Goal: Use online tool/utility

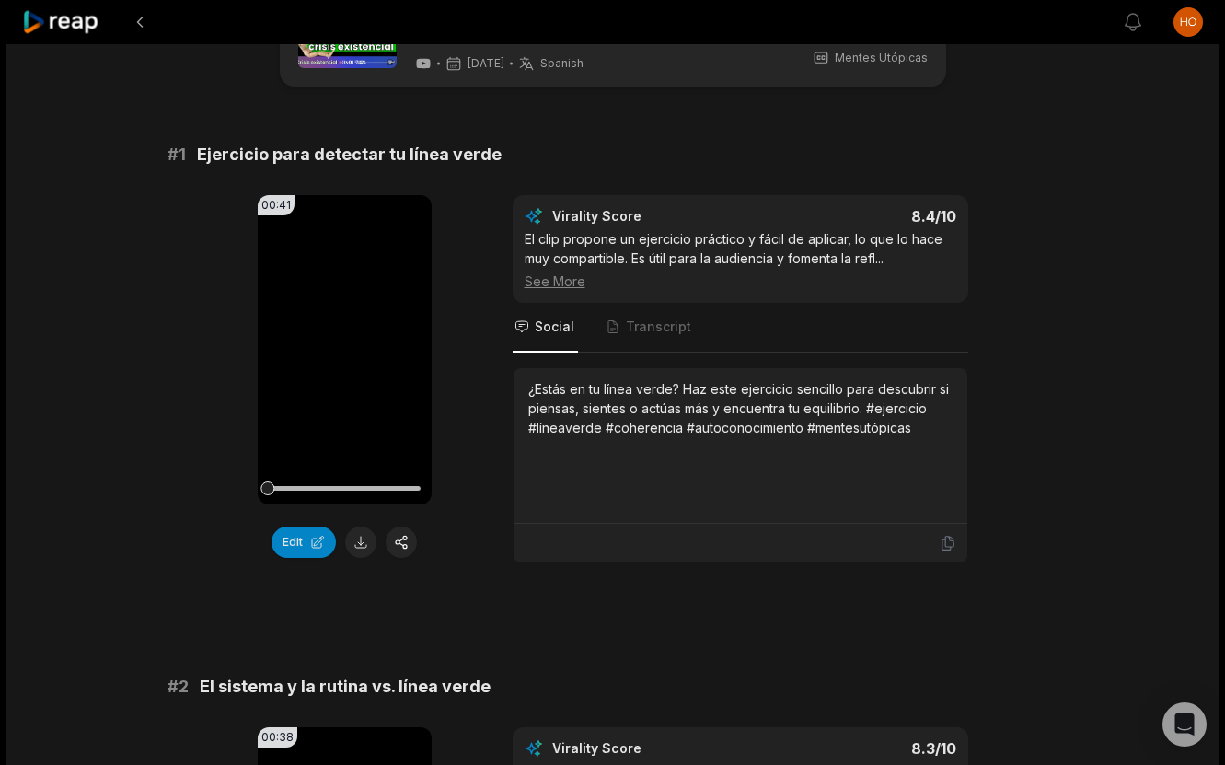
scroll to position [86, 0]
click at [631, 323] on span "Transcript" at bounding box center [658, 326] width 65 height 18
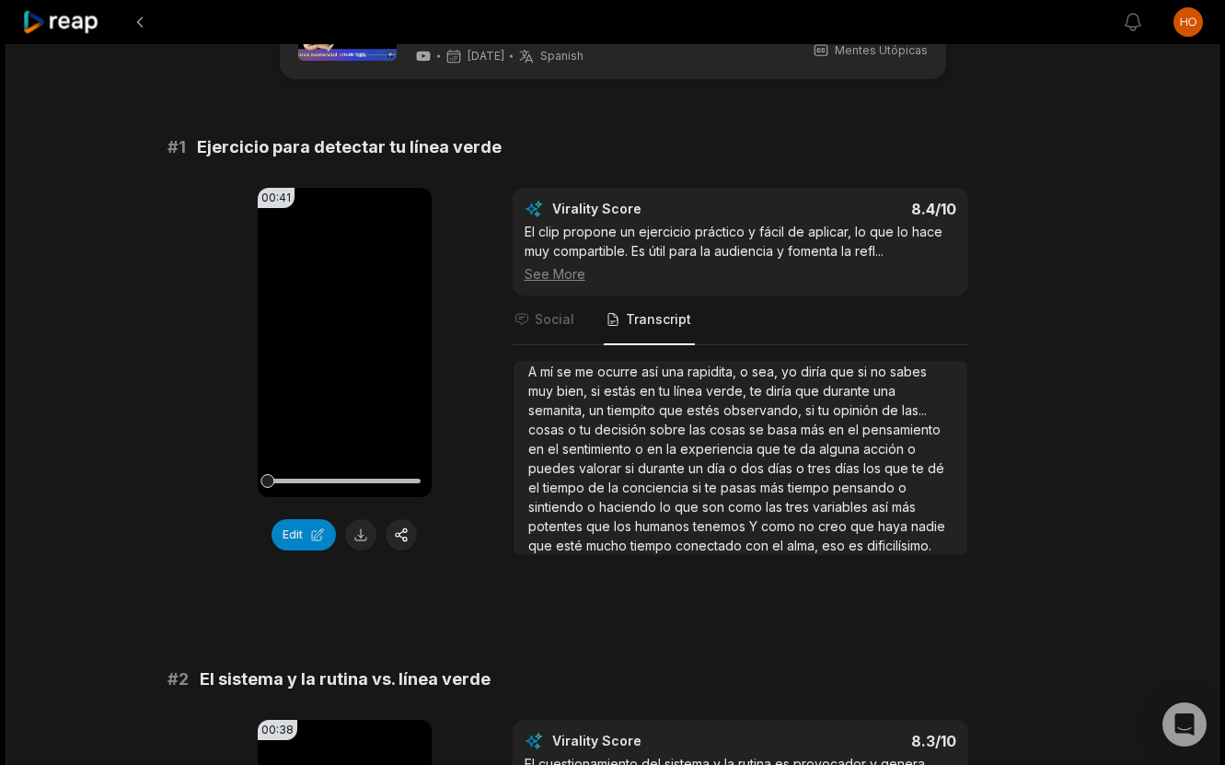
scroll to position [0, 0]
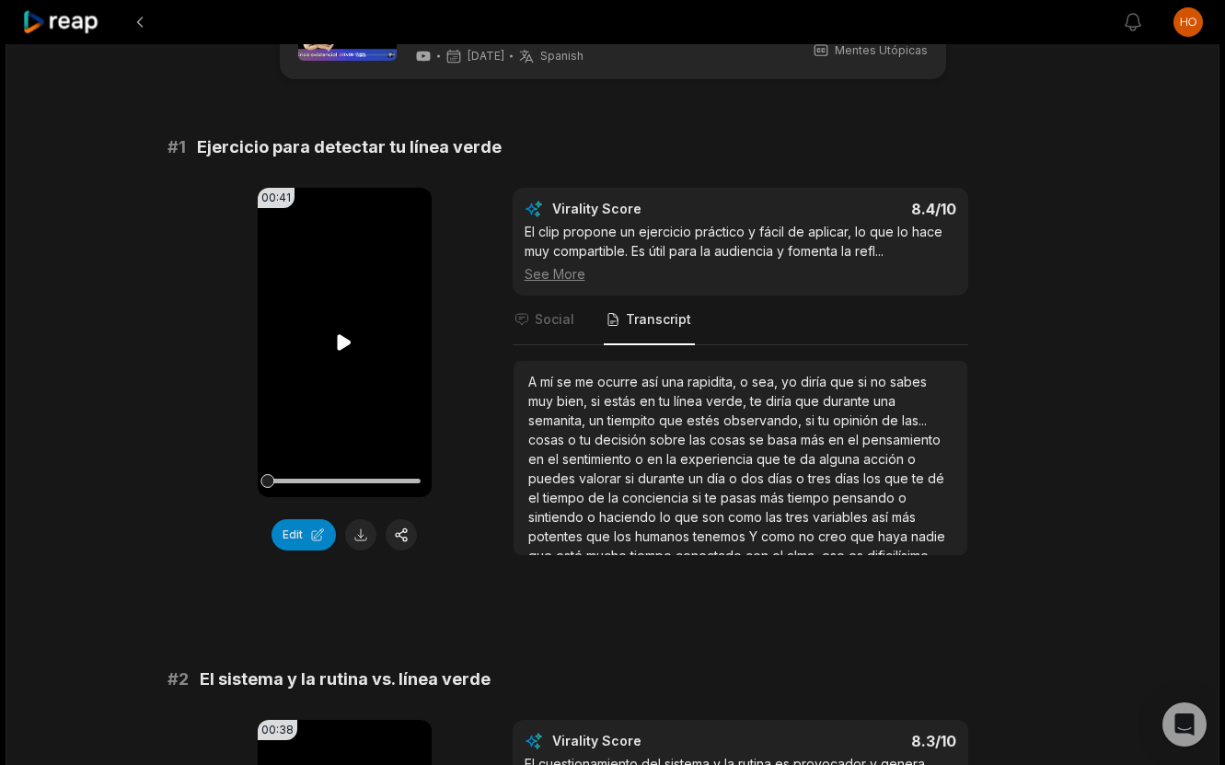
click at [344, 340] on icon at bounding box center [345, 342] width 14 height 16
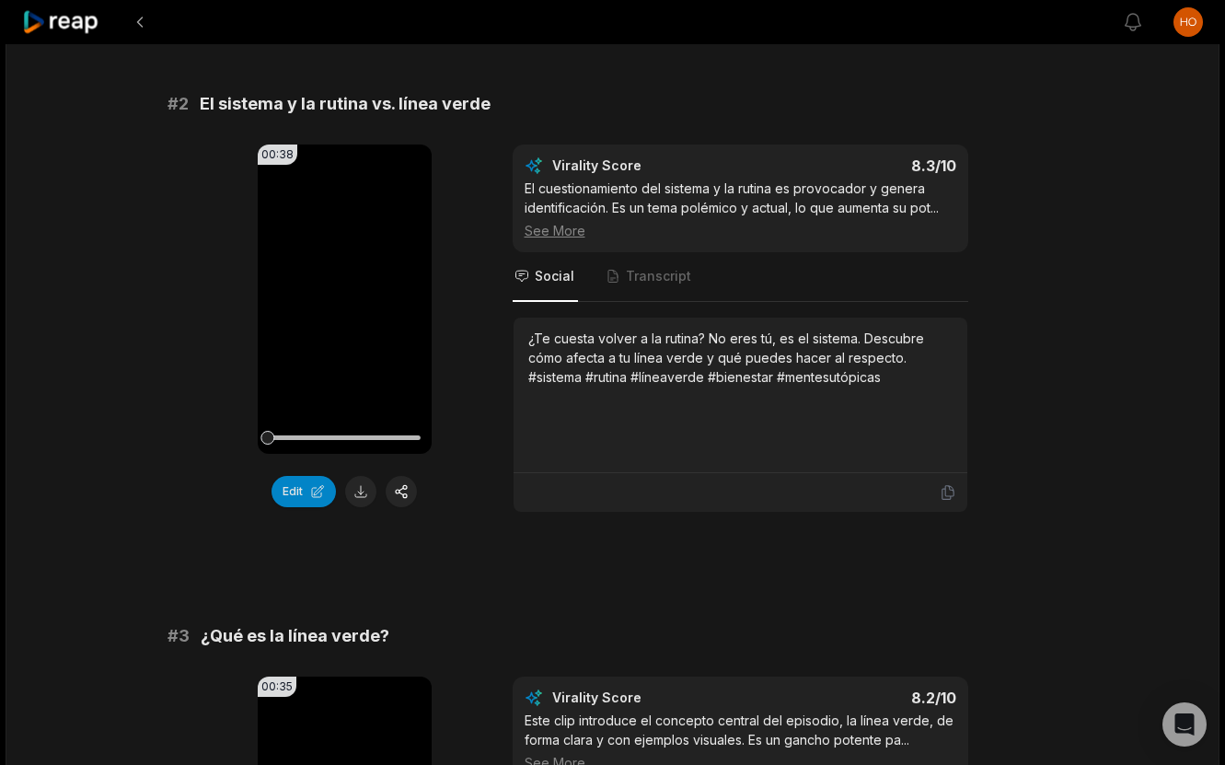
scroll to position [669, 0]
click at [671, 289] on span "Transcript" at bounding box center [649, 276] width 91 height 50
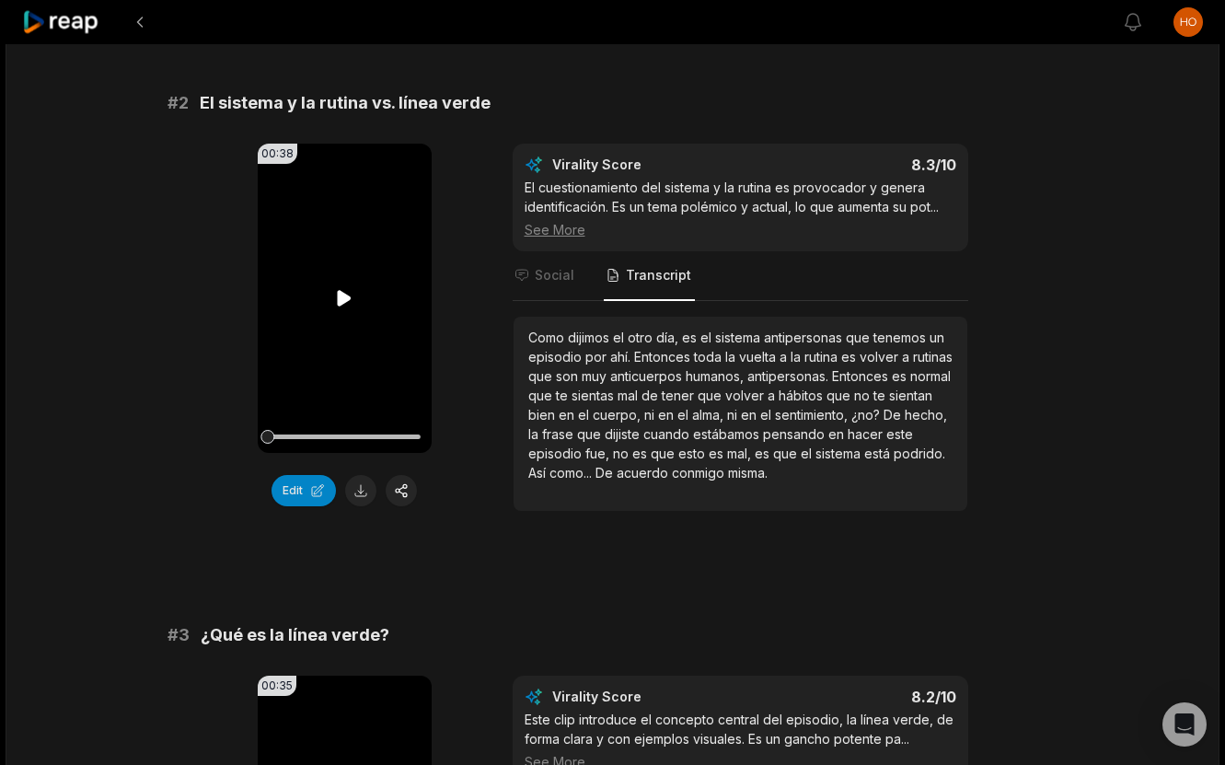
click at [349, 299] on icon at bounding box center [345, 298] width 14 height 16
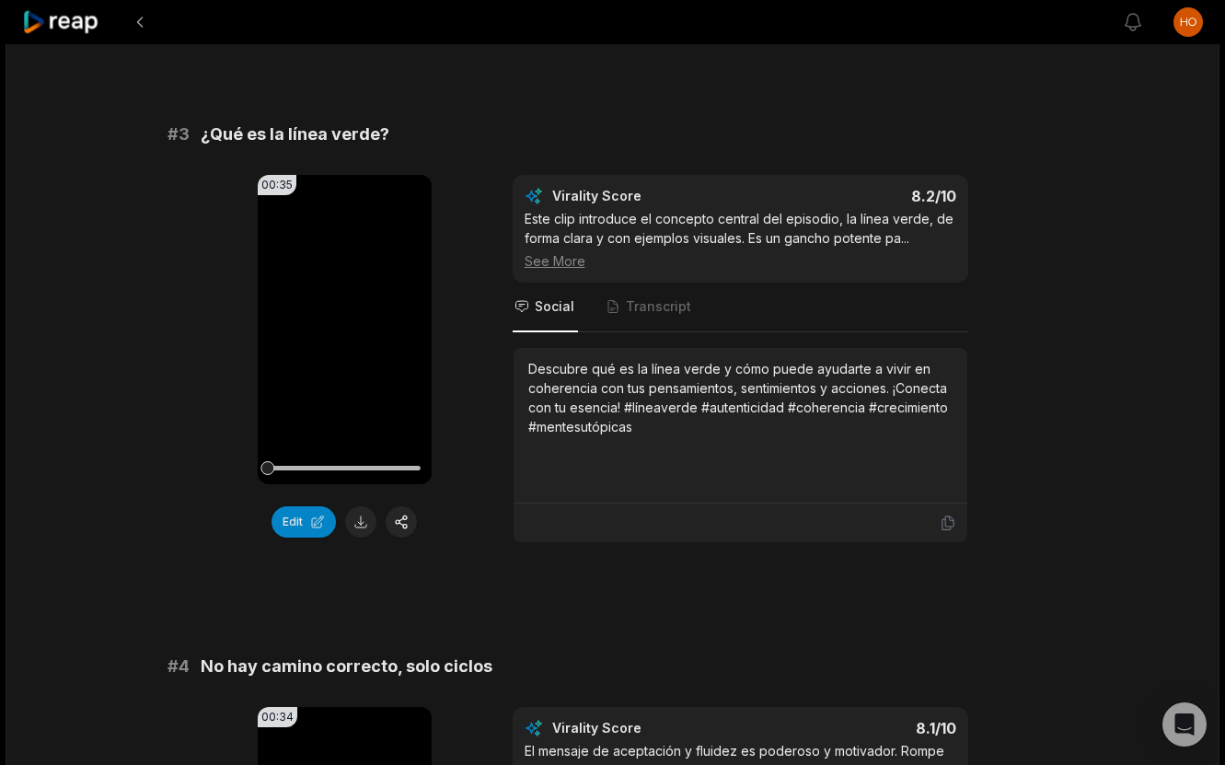
scroll to position [1170, 0]
click at [340, 328] on icon at bounding box center [345, 328] width 14 height 16
click at [654, 311] on span "Transcript" at bounding box center [658, 305] width 65 height 18
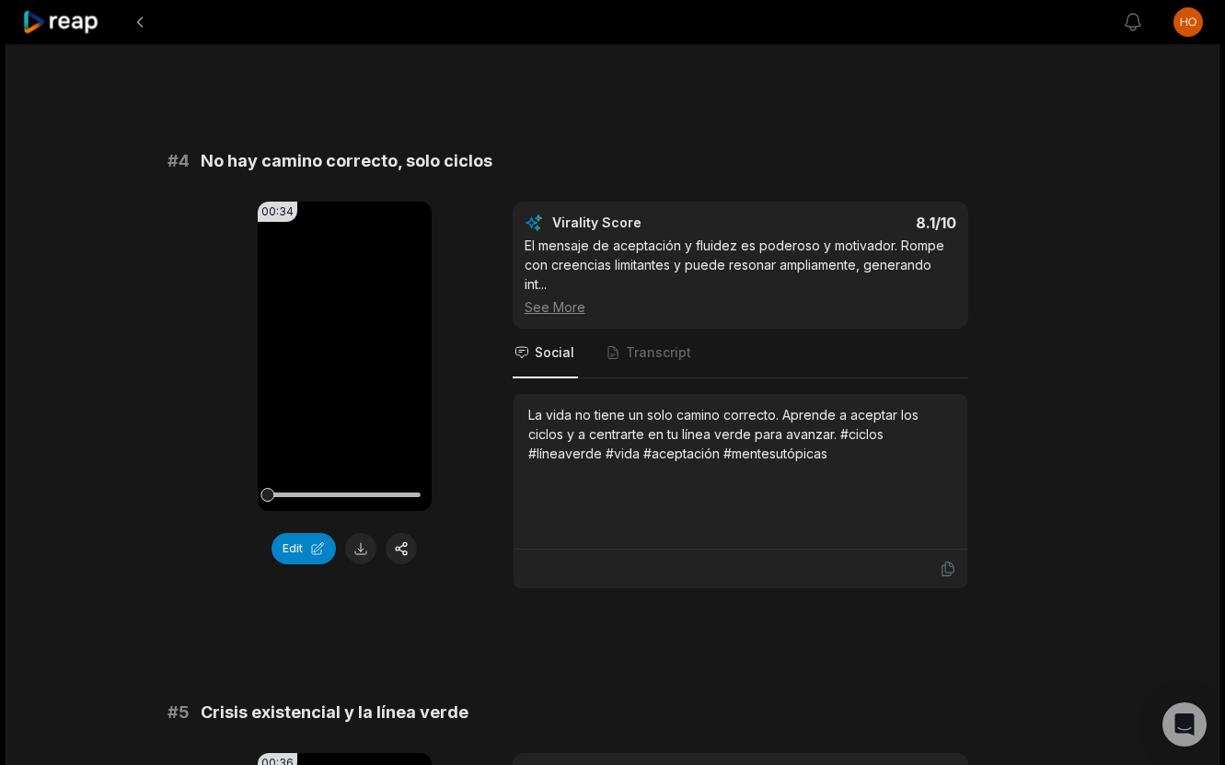
scroll to position [1677, 0]
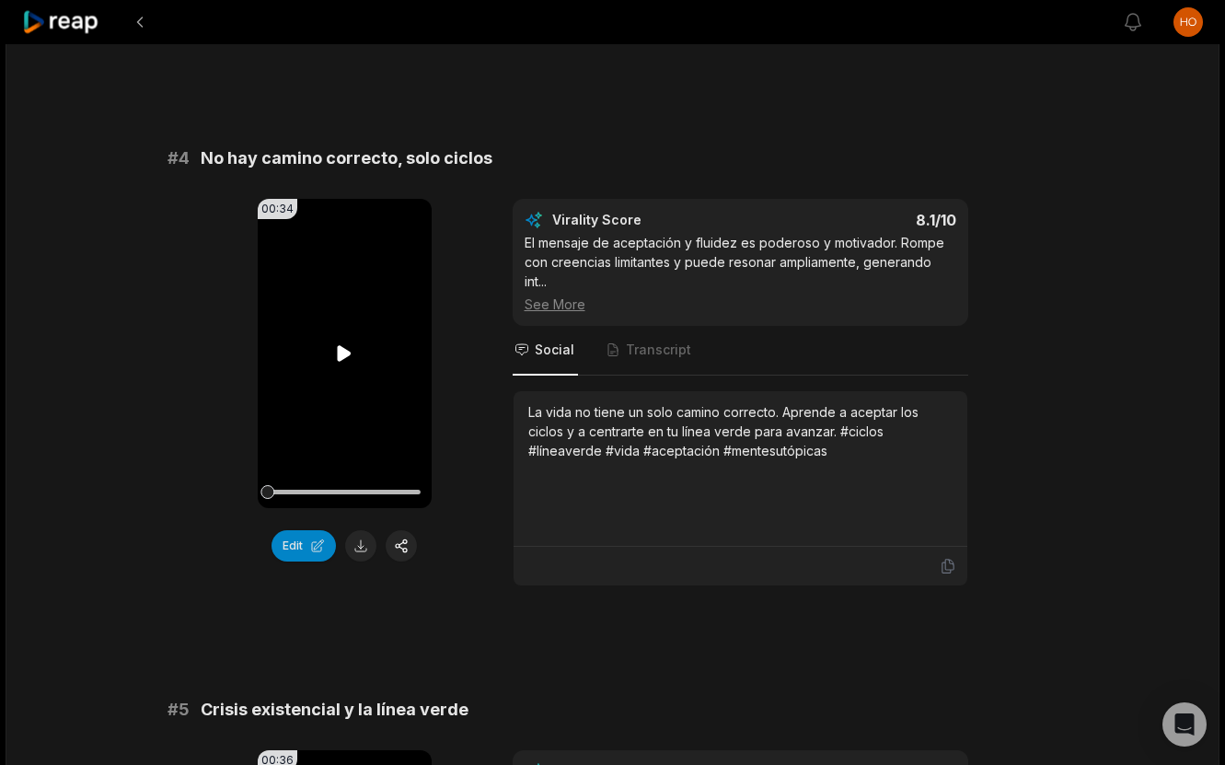
click at [349, 352] on icon at bounding box center [345, 353] width 14 height 16
click at [642, 351] on span "Transcript" at bounding box center [658, 349] width 65 height 18
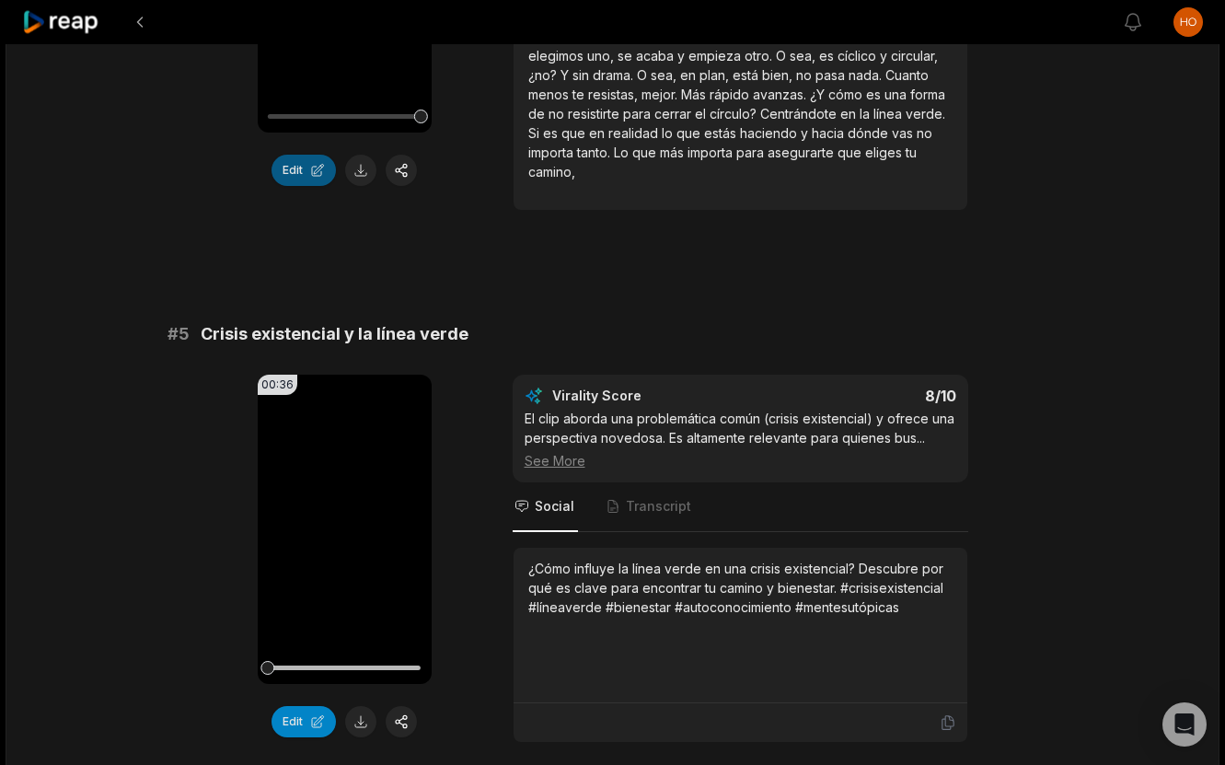
scroll to position [2052, 0]
click at [674, 513] on span "Transcript" at bounding box center [658, 507] width 65 height 18
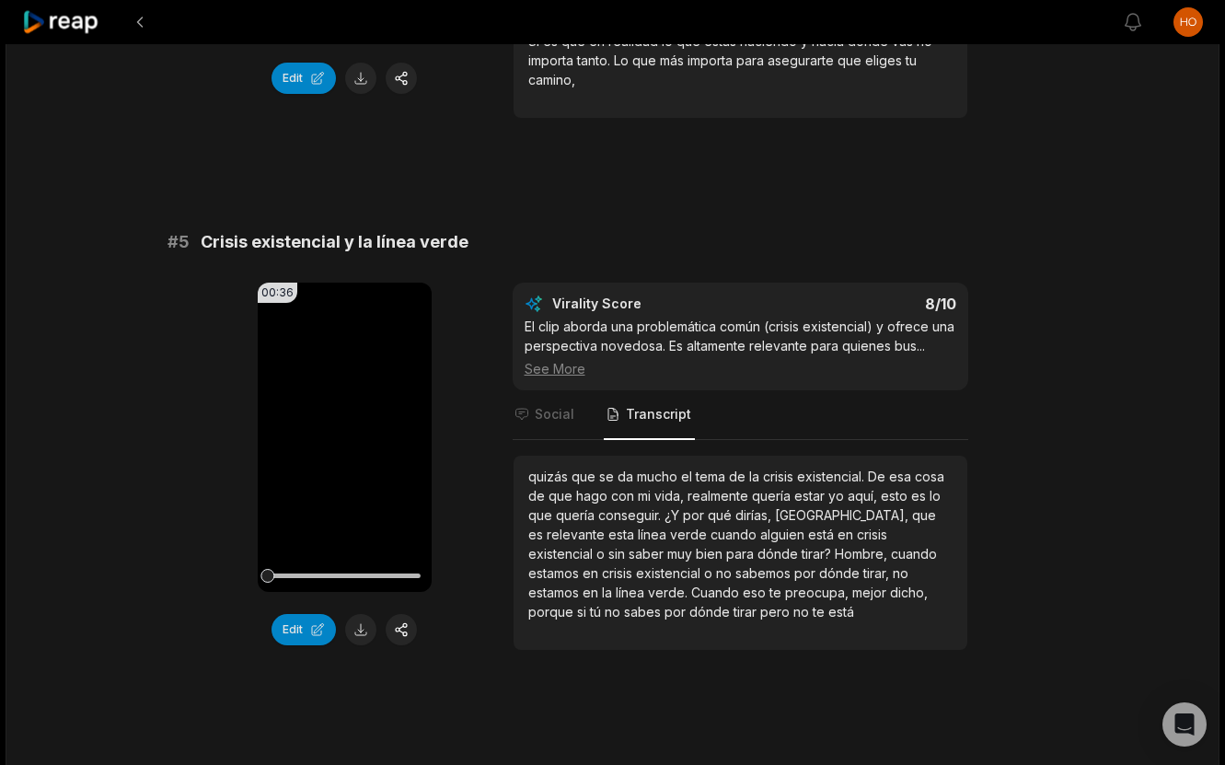
scroll to position [2147, 0]
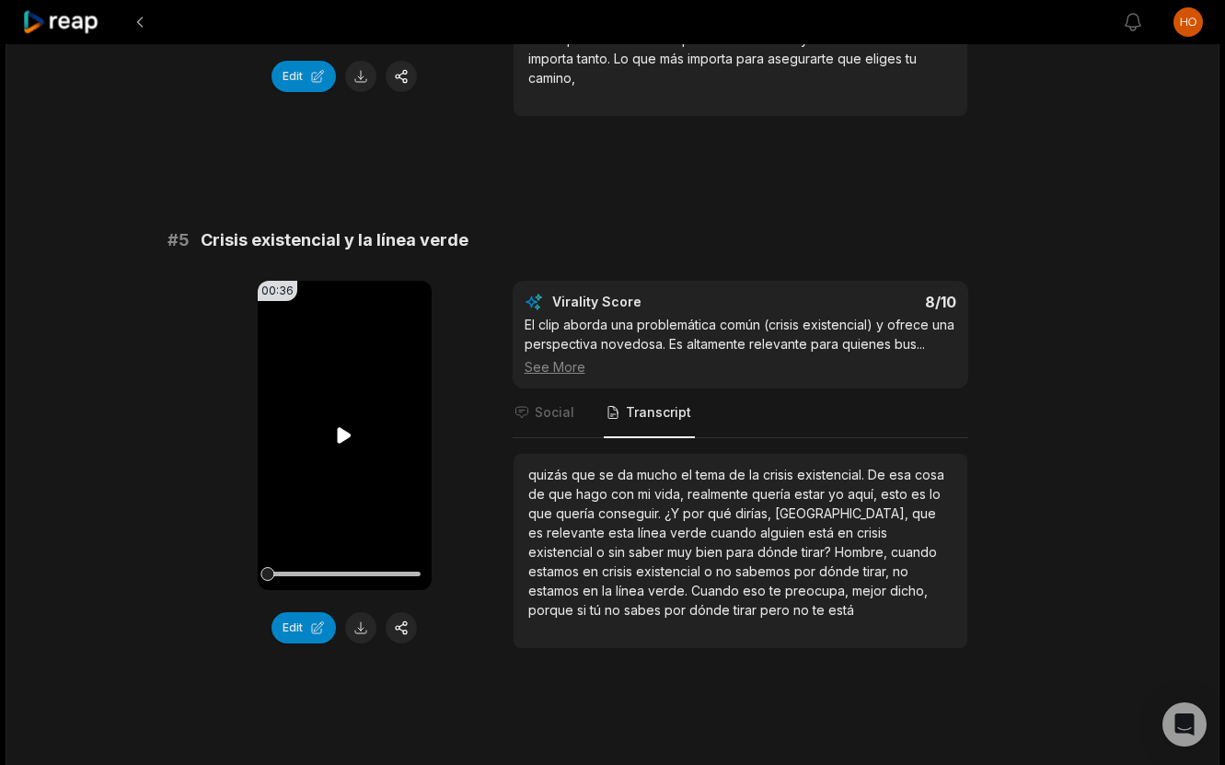
click at [322, 437] on video "Your browser does not support mp4 format." at bounding box center [345, 435] width 174 height 309
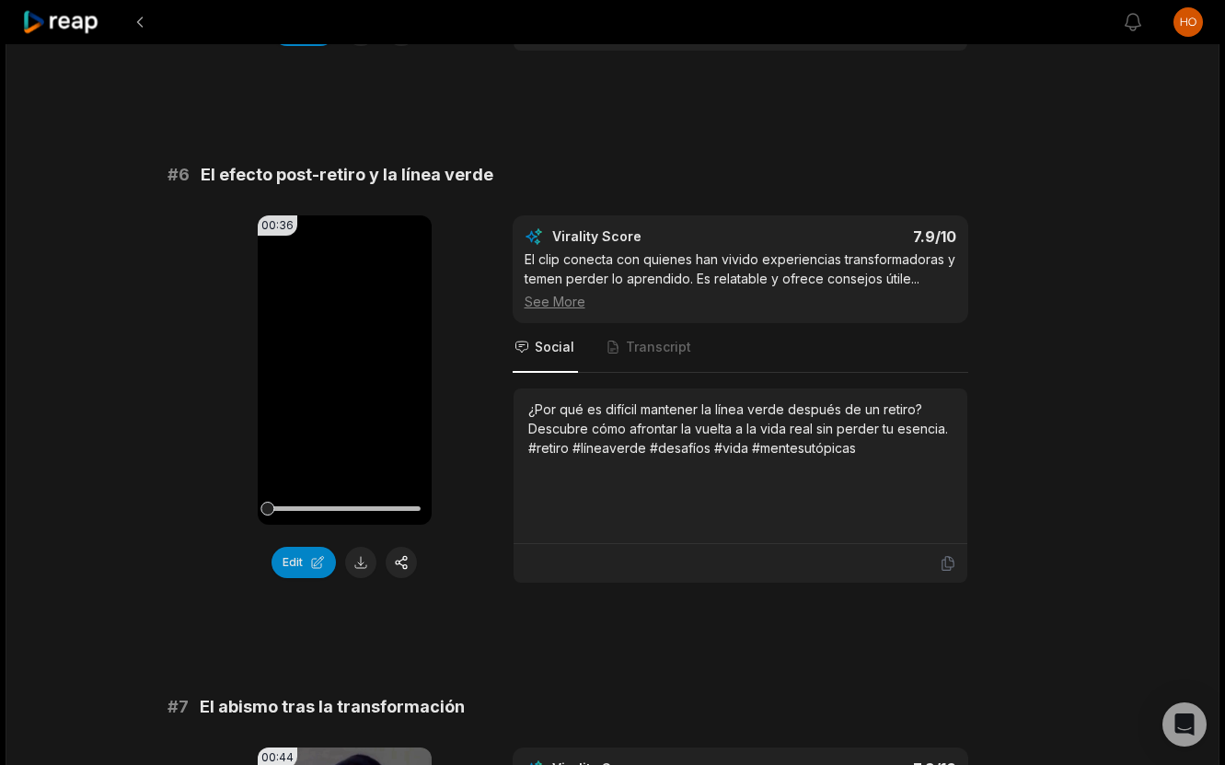
scroll to position [2750, 0]
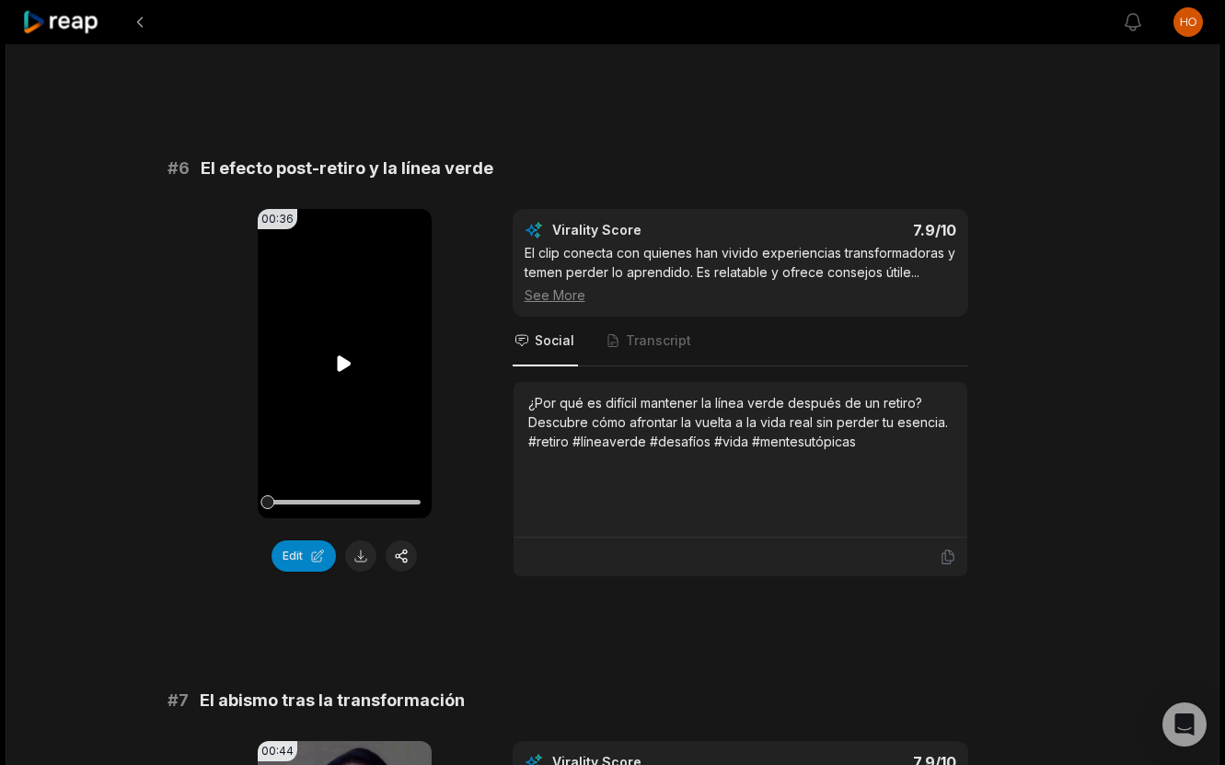
click at [346, 363] on icon at bounding box center [345, 363] width 14 height 16
click at [662, 342] on span "Transcript" at bounding box center [658, 340] width 65 height 18
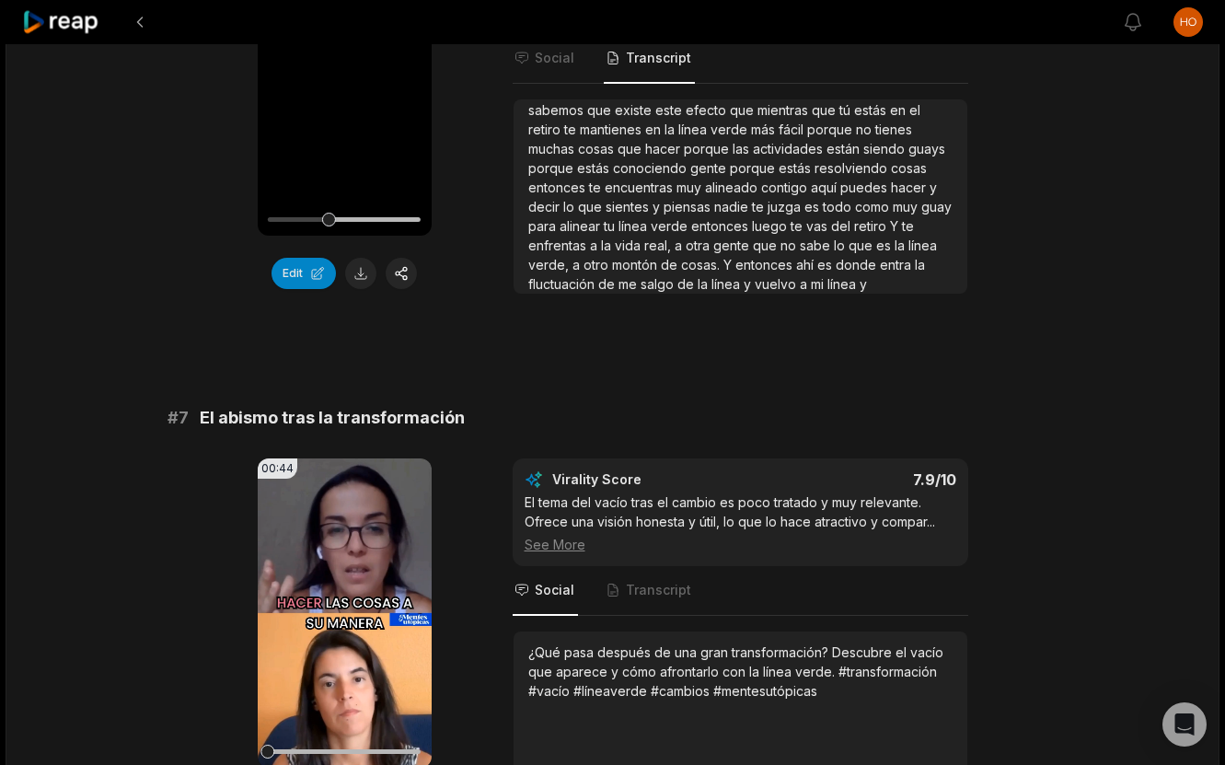
scroll to position [3035, 0]
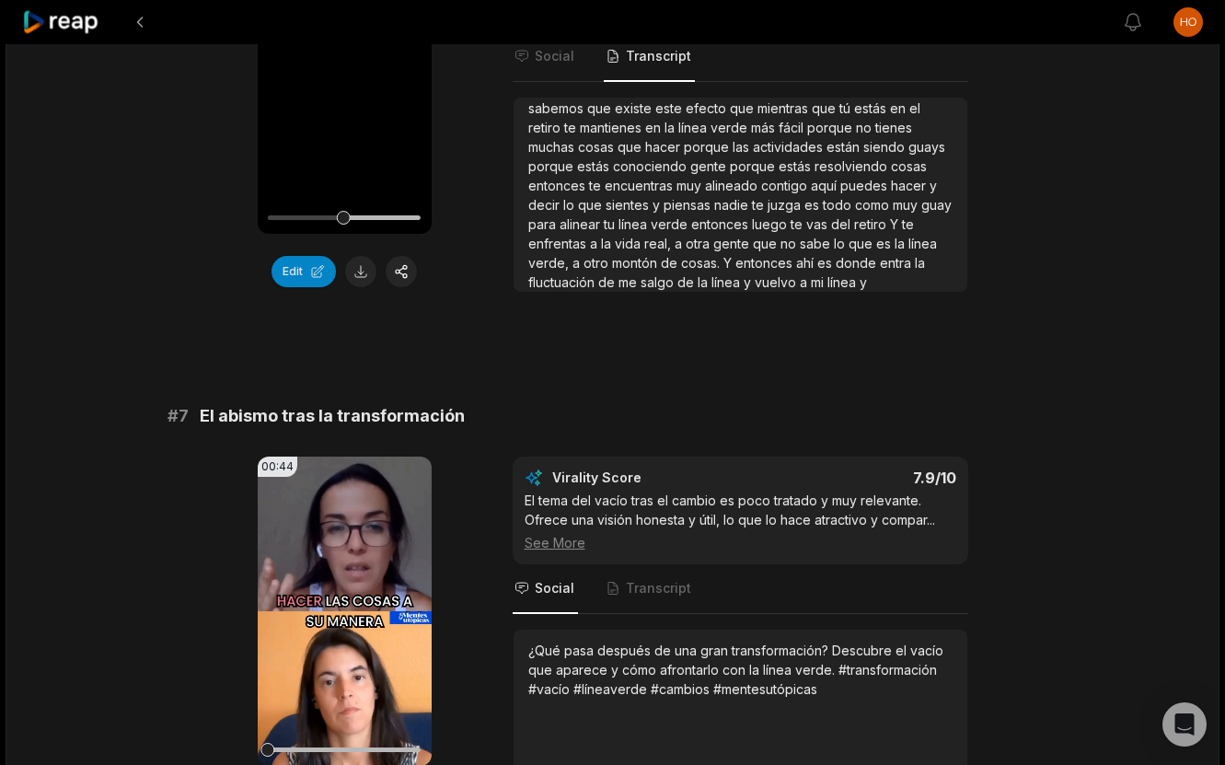
click at [691, 598] on nav "Social Transcript" at bounding box center [740, 589] width 455 height 50
click at [660, 591] on span "Transcript" at bounding box center [658, 588] width 65 height 18
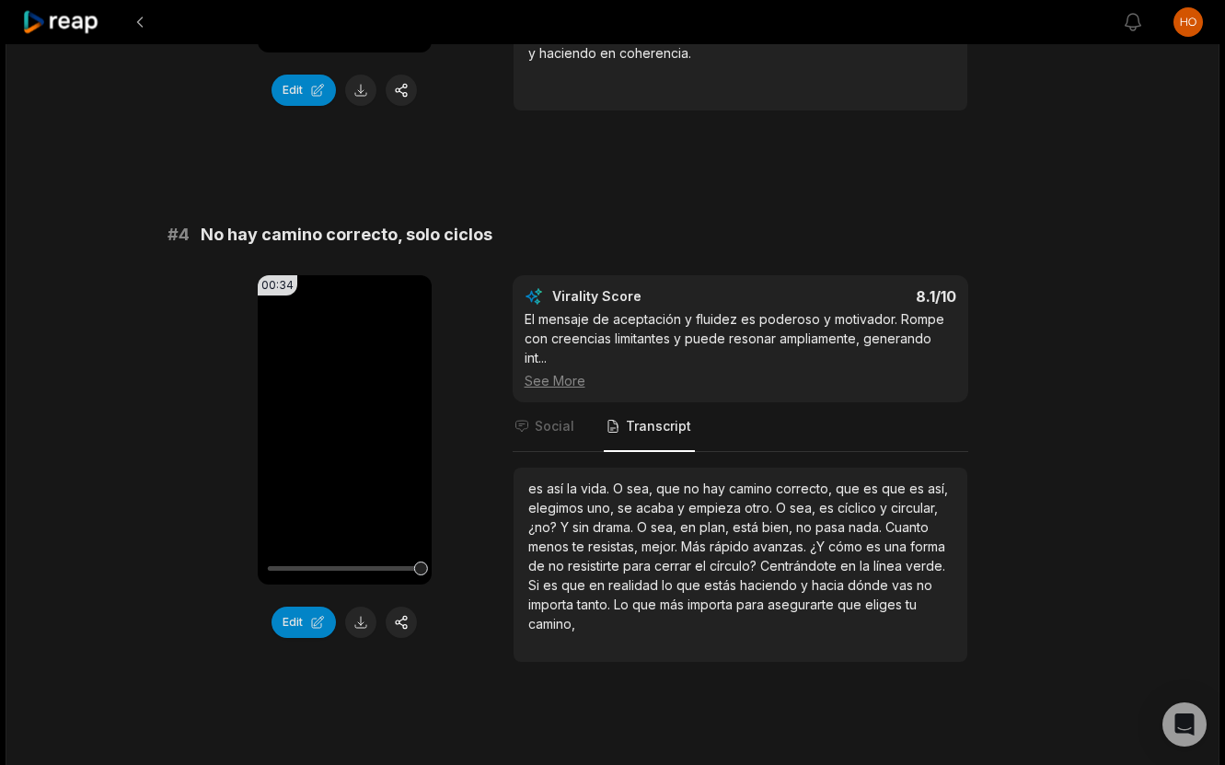
scroll to position [1612, 0]
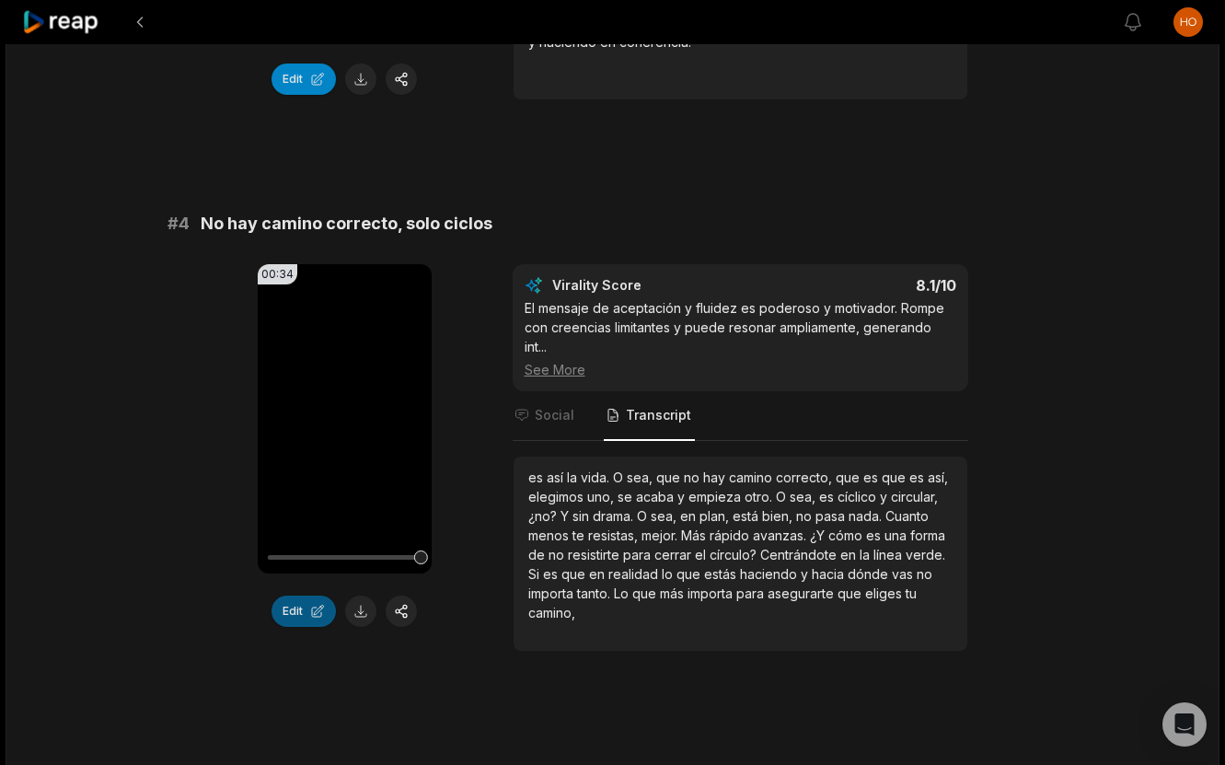
click at [309, 611] on button "Edit" at bounding box center [303, 610] width 64 height 31
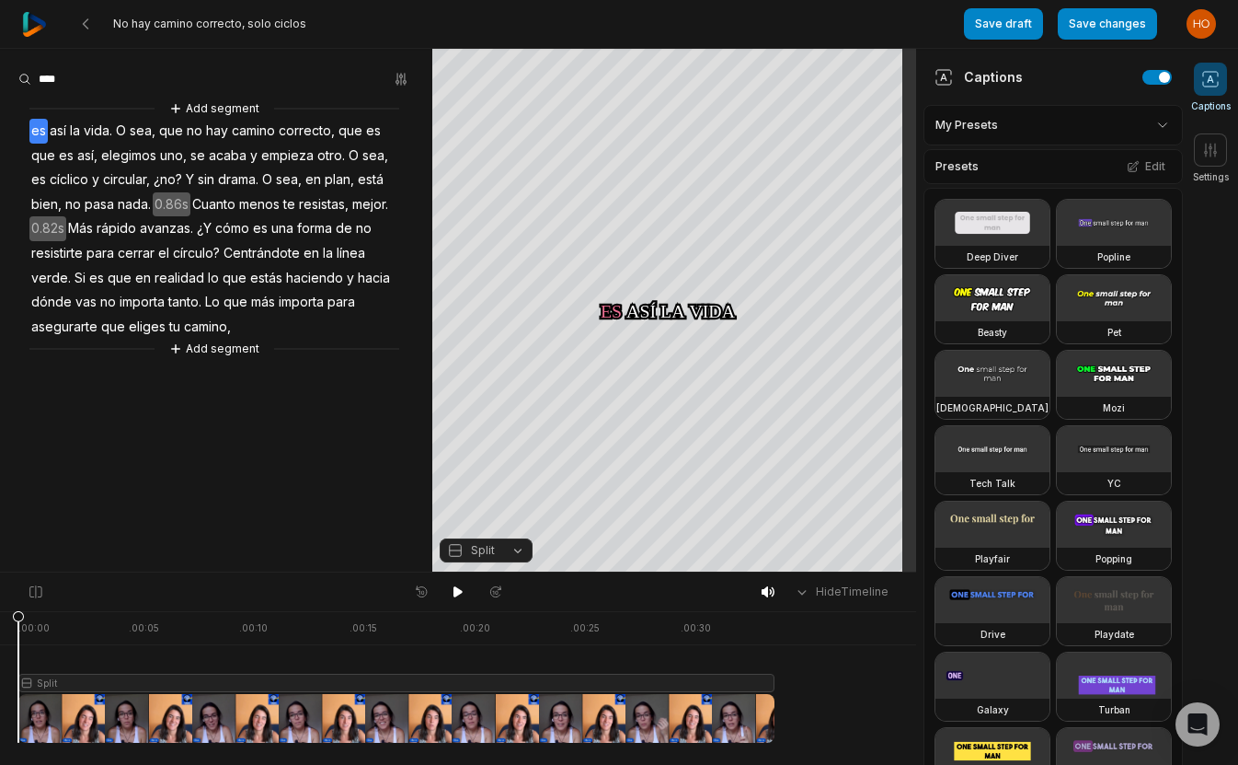
click at [250, 246] on span "Centrándote" at bounding box center [262, 253] width 80 height 25
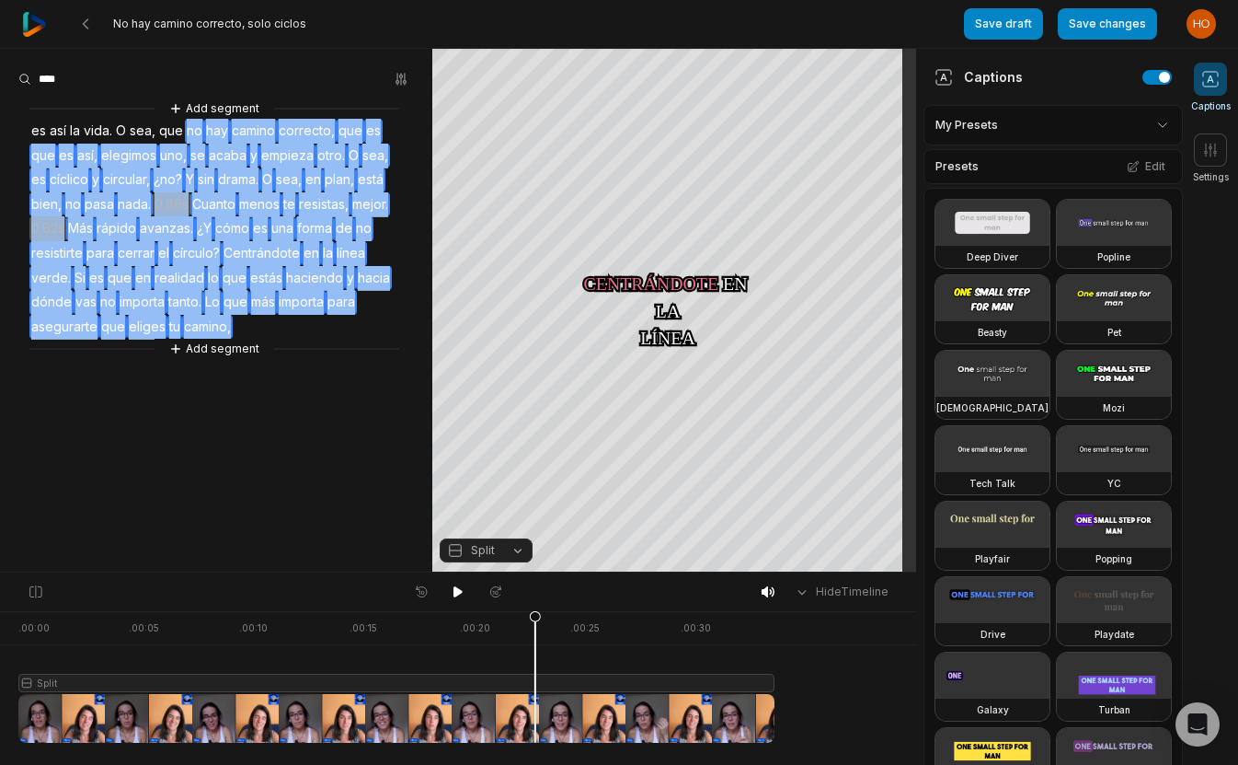
drag, startPoint x: 188, startPoint y: 130, endPoint x: 261, endPoint y: 328, distance: 211.9
click at [261, 328] on div "Add segment es así la vida. O sea, que no hay camino correcto, que es que es as…" at bounding box center [216, 228] width 432 height 260
copy div "no hay camino correcto, que es que es así, elegimos uno, se acaba y empieza otr…"
